Goal: Task Accomplishment & Management: Use online tool/utility

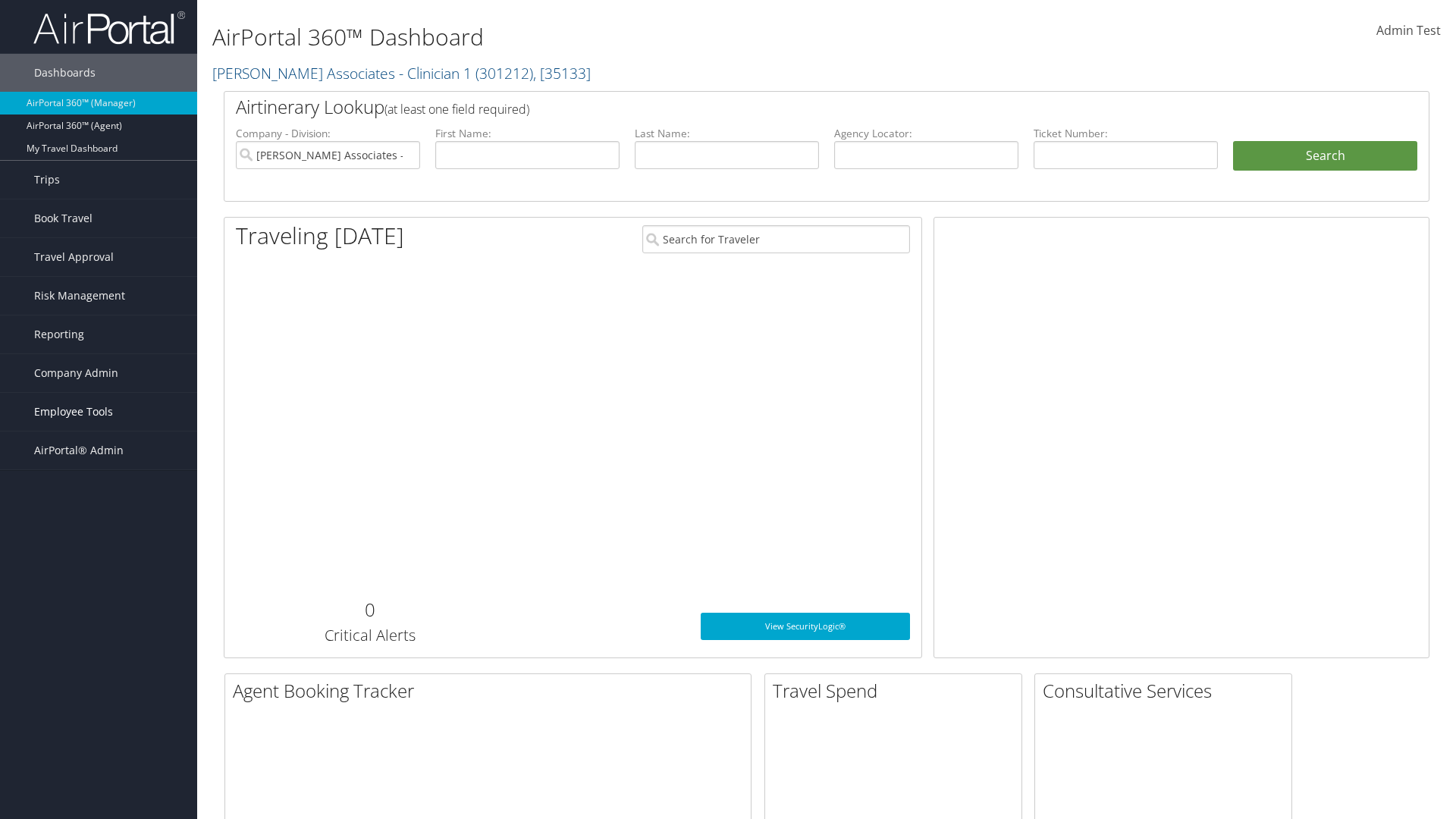
click at [99, 412] on span "Employee Tools" at bounding box center [73, 412] width 79 height 38
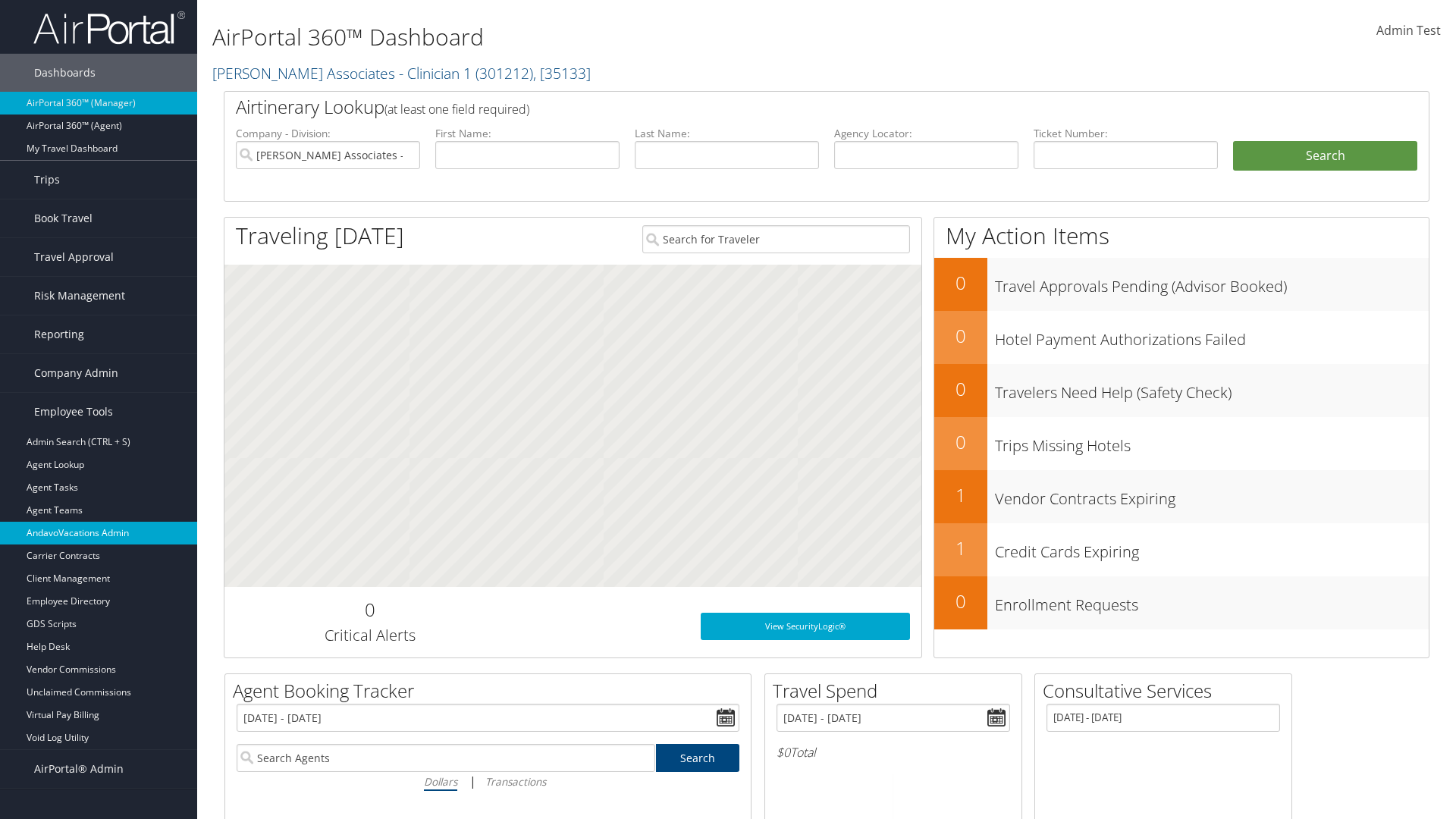
click at [99, 533] on link "AndavoVacations Admin" at bounding box center [98, 532] width 197 height 23
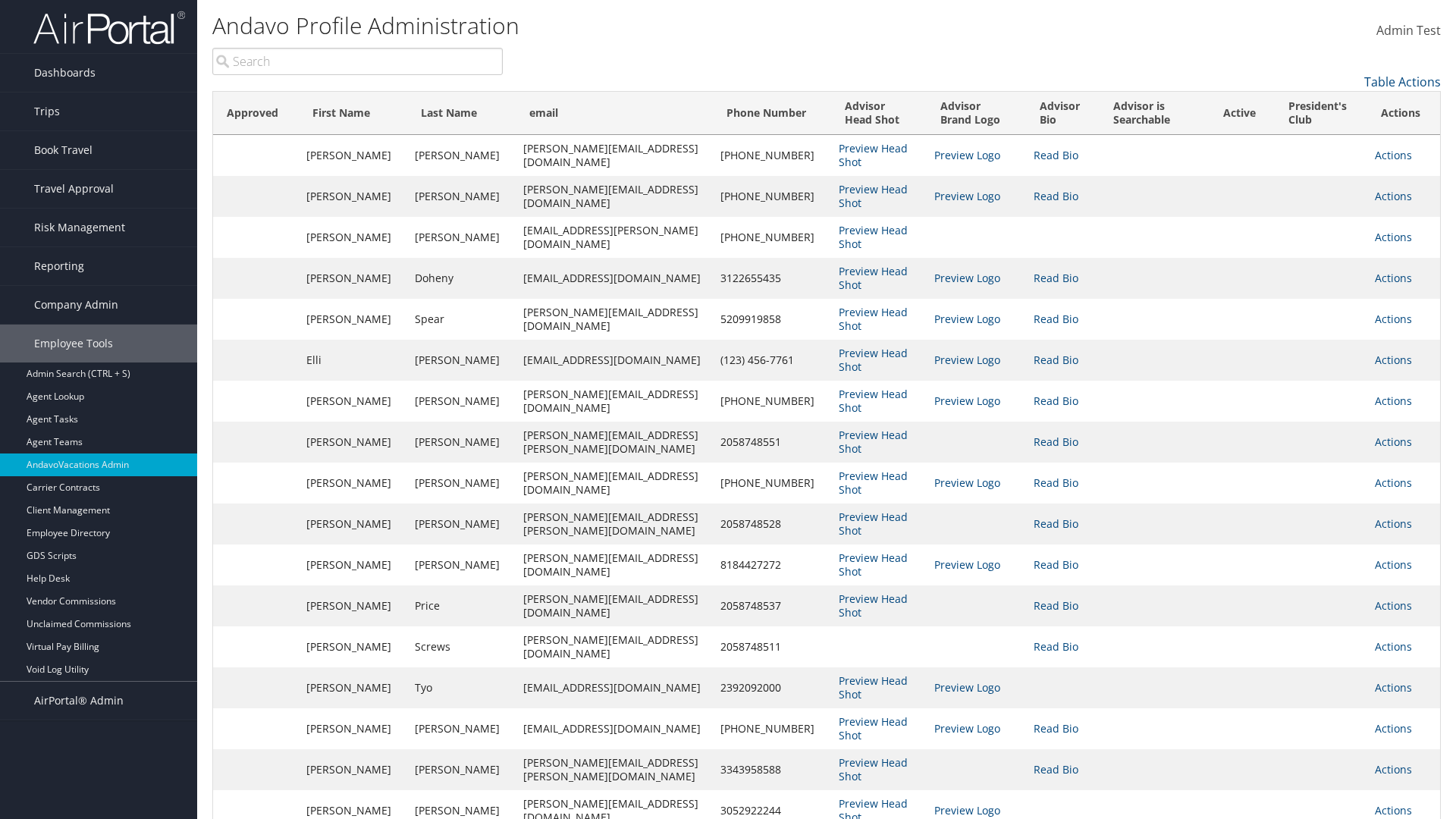
click at [357, 62] on input "search" at bounding box center [357, 62] width 290 height 27
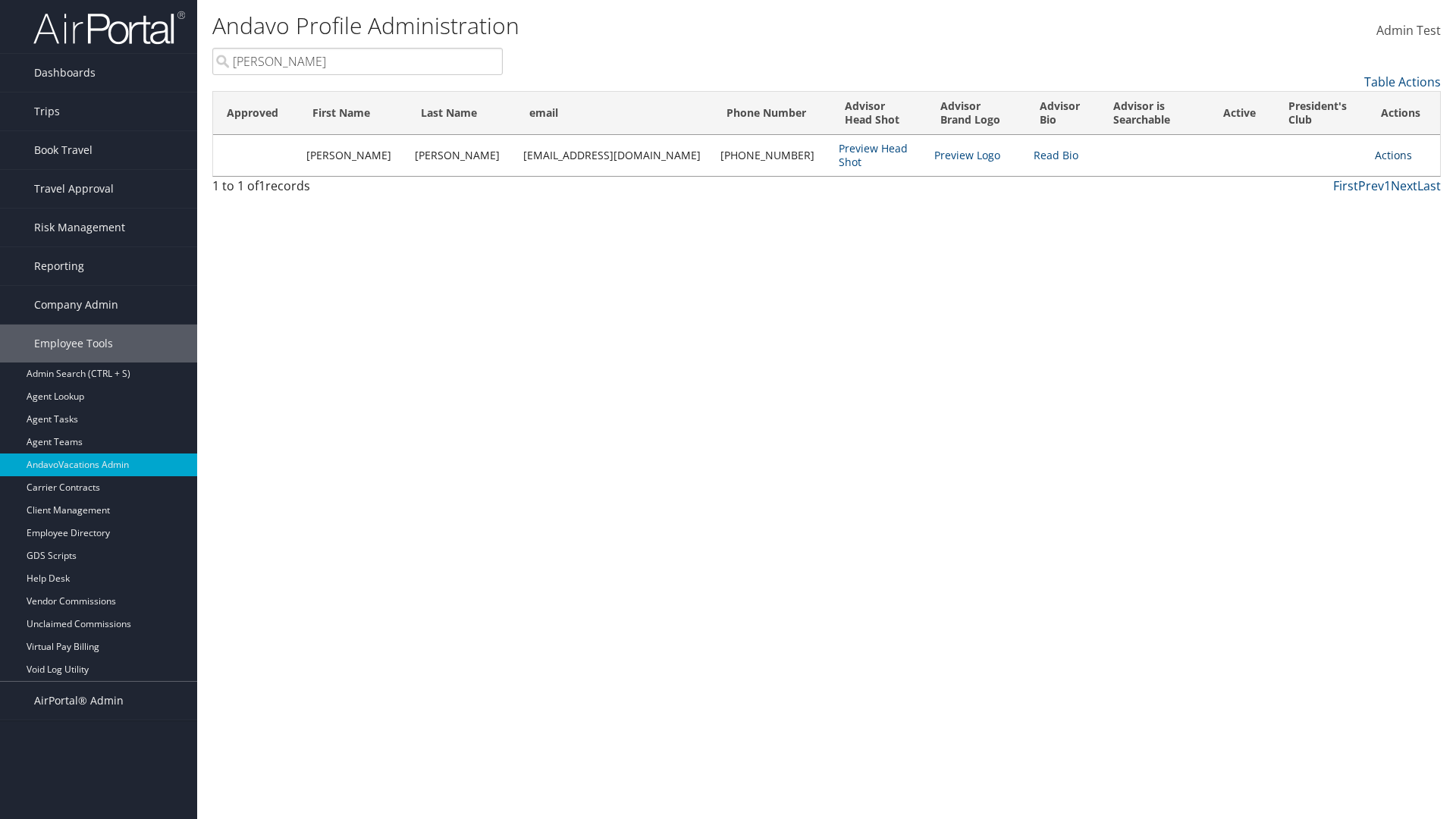
type input "Stephanie"
click at [1386, 155] on link "Actions" at bounding box center [1393, 155] width 37 height 15
click at [1317, 255] on link "Remove from President's Club" at bounding box center [1317, 255] width 165 height 25
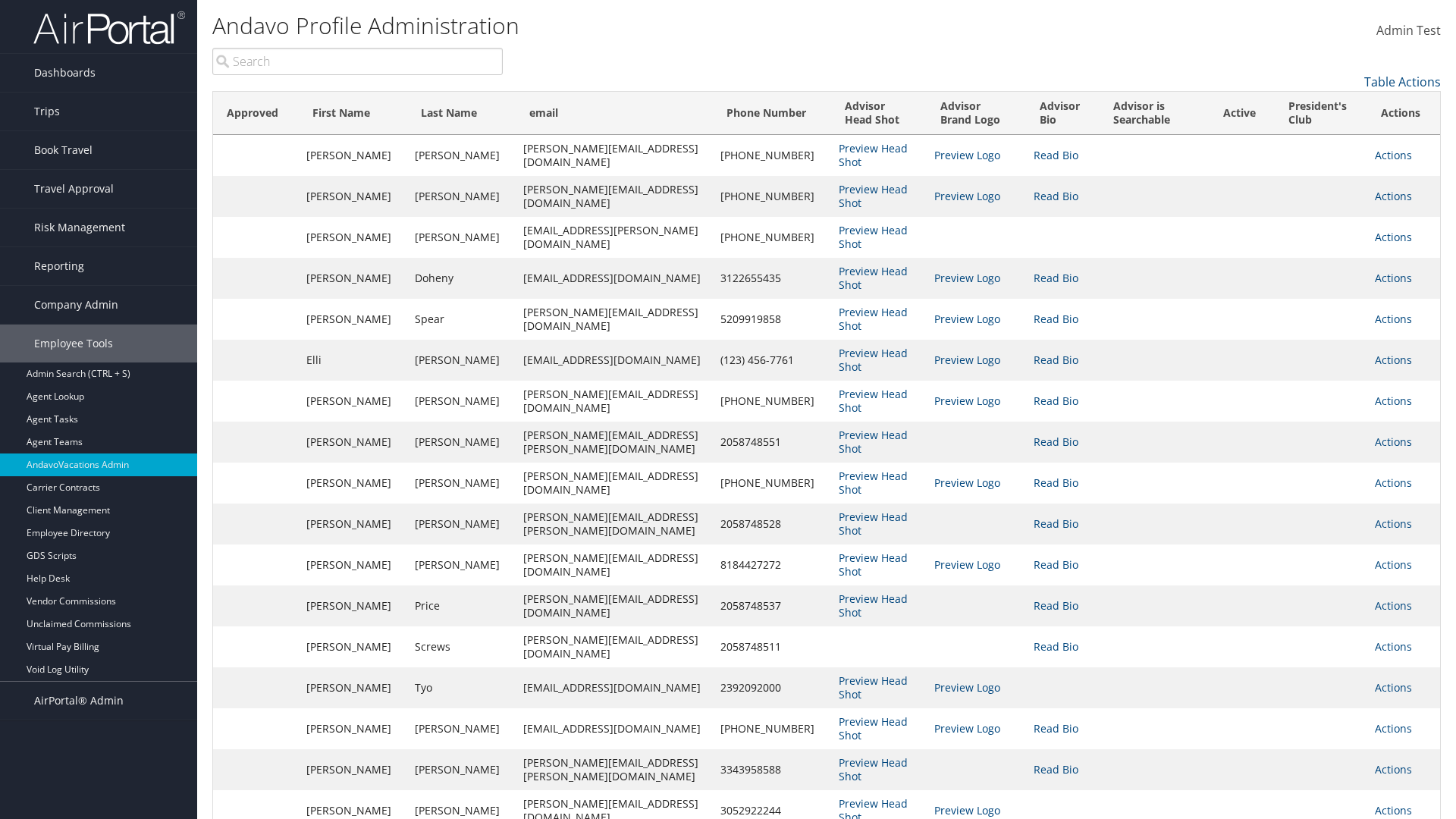
click at [357, 62] on input "search" at bounding box center [357, 62] width 290 height 27
type input "Stephanie"
